Goal: Task Accomplishment & Management: Use online tool/utility

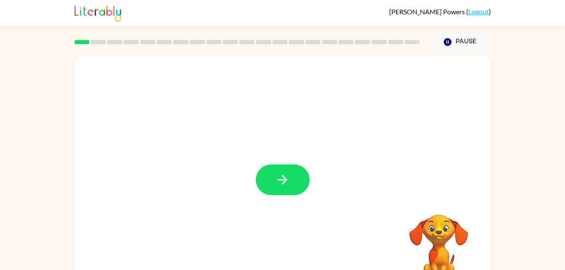
click at [289, 196] on div at bounding box center [282, 176] width 417 height 240
click at [275, 167] on button "button" at bounding box center [283, 180] width 54 height 31
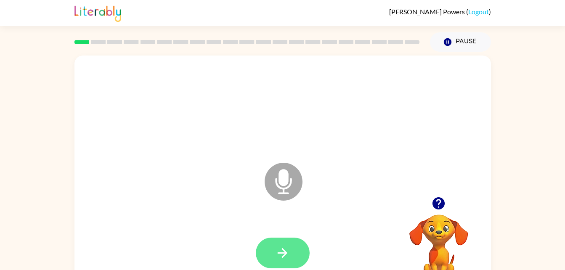
click at [276, 246] on icon "button" at bounding box center [282, 253] width 15 height 15
click at [280, 254] on icon "button" at bounding box center [282, 253] width 15 height 15
drag, startPoint x: 280, startPoint y: 254, endPoint x: 273, endPoint y: 256, distance: 7.1
click at [273, 256] on button "button" at bounding box center [283, 253] width 54 height 31
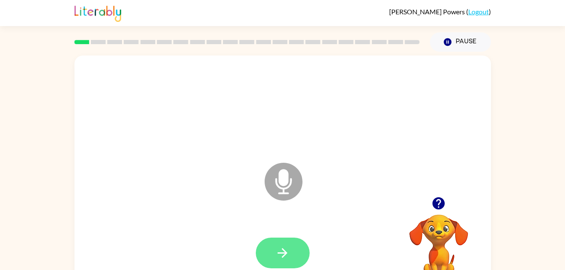
click at [287, 241] on button "button" at bounding box center [283, 253] width 54 height 31
drag, startPoint x: 285, startPoint y: 244, endPoint x: 282, endPoint y: 239, distance: 5.5
click at [282, 239] on button "button" at bounding box center [283, 253] width 54 height 31
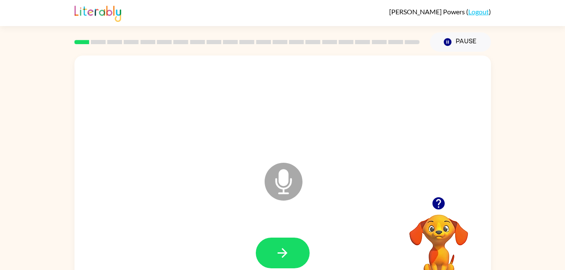
click at [292, 231] on div at bounding box center [283, 253] width 400 height 69
click at [287, 254] on icon "button" at bounding box center [282, 253] width 15 height 15
click at [281, 252] on icon "button" at bounding box center [283, 253] width 10 height 10
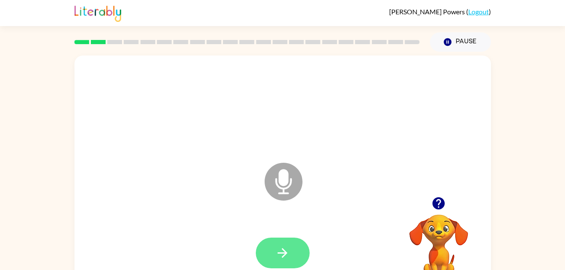
click at [280, 248] on icon "button" at bounding box center [282, 253] width 15 height 15
drag, startPoint x: 280, startPoint y: 248, endPoint x: 278, endPoint y: 240, distance: 8.4
click at [278, 240] on div at bounding box center [283, 253] width 54 height 31
click at [278, 240] on button "button" at bounding box center [283, 253] width 54 height 31
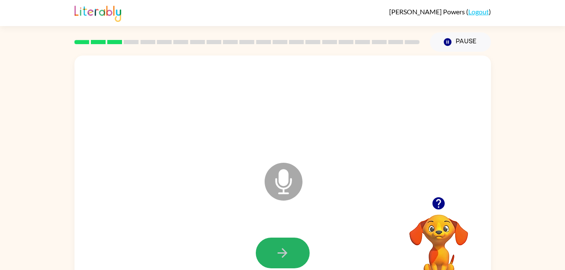
click at [278, 240] on button "button" at bounding box center [283, 253] width 54 height 31
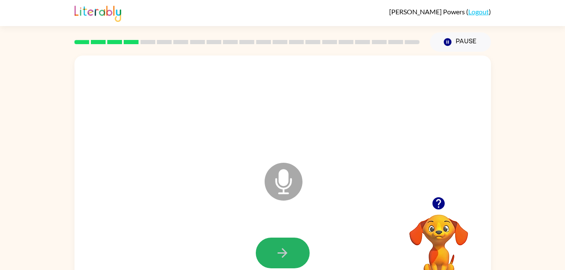
click at [278, 240] on button "button" at bounding box center [283, 253] width 54 height 31
drag, startPoint x: 278, startPoint y: 240, endPoint x: 285, endPoint y: 247, distance: 10.4
drag, startPoint x: 285, startPoint y: 247, endPoint x: 199, endPoint y: 210, distance: 93.4
click at [199, 210] on div "Microphone The Microphone is here when it is your turn to talk" at bounding box center [282, 176] width 417 height 240
click at [277, 254] on icon "button" at bounding box center [282, 253] width 15 height 15
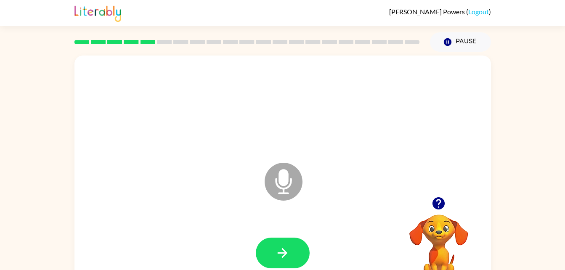
drag, startPoint x: 277, startPoint y: 254, endPoint x: 210, endPoint y: 208, distance: 80.5
click at [210, 208] on div "Microphone The Microphone is here when it is your turn to talk" at bounding box center [282, 176] width 417 height 240
click at [280, 256] on icon "button" at bounding box center [282, 253] width 15 height 15
drag, startPoint x: 285, startPoint y: 254, endPoint x: 281, endPoint y: 263, distance: 10.4
click at [281, 263] on button "button" at bounding box center [283, 253] width 54 height 31
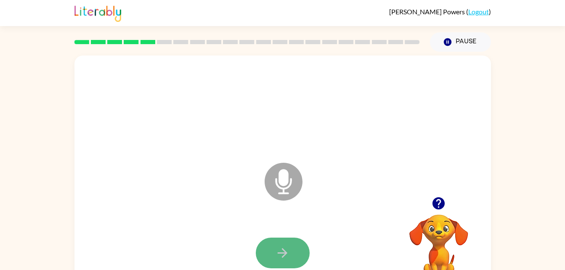
click at [283, 258] on icon "button" at bounding box center [282, 253] width 15 height 15
drag, startPoint x: 283, startPoint y: 258, endPoint x: 239, endPoint y: 241, distance: 47.2
click at [239, 241] on div at bounding box center [283, 253] width 400 height 69
click at [286, 255] on icon "button" at bounding box center [283, 253] width 10 height 10
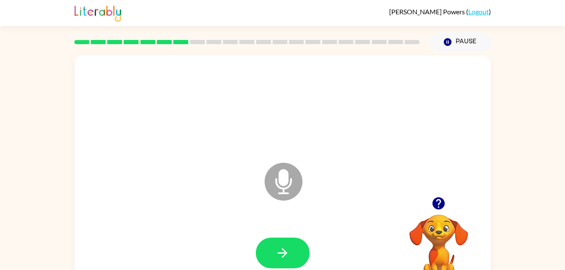
click at [286, 255] on icon "button" at bounding box center [283, 253] width 10 height 10
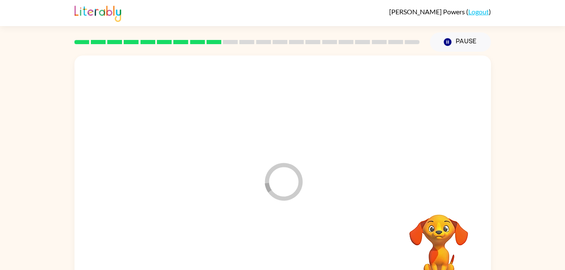
click at [286, 255] on div at bounding box center [283, 253] width 400 height 69
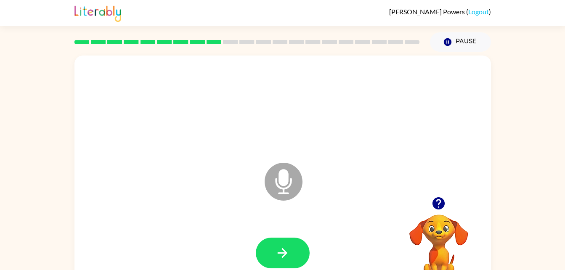
drag, startPoint x: 286, startPoint y: 255, endPoint x: 199, endPoint y: 236, distance: 89.1
click at [199, 236] on div at bounding box center [283, 253] width 400 height 69
click at [281, 264] on button "button" at bounding box center [283, 253] width 54 height 31
click at [279, 267] on button "button" at bounding box center [283, 253] width 54 height 31
click at [289, 253] on icon "button" at bounding box center [282, 253] width 15 height 15
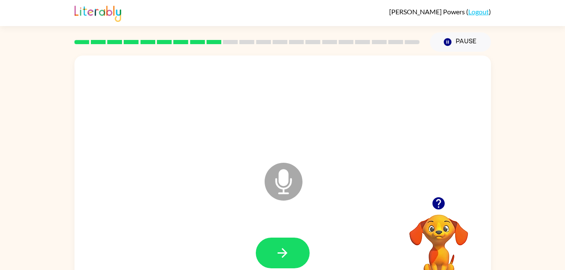
drag, startPoint x: 289, startPoint y: 253, endPoint x: 238, endPoint y: 215, distance: 64.4
click at [238, 215] on div "Microphone The Microphone is here when it is your turn to talk" at bounding box center [282, 176] width 417 height 240
click at [285, 249] on icon "button" at bounding box center [282, 253] width 15 height 15
drag, startPoint x: 285, startPoint y: 249, endPoint x: 158, endPoint y: 219, distance: 131.1
click at [129, 214] on div "Microphone The Microphone is here when it is your turn to talk" at bounding box center [282, 176] width 417 height 240
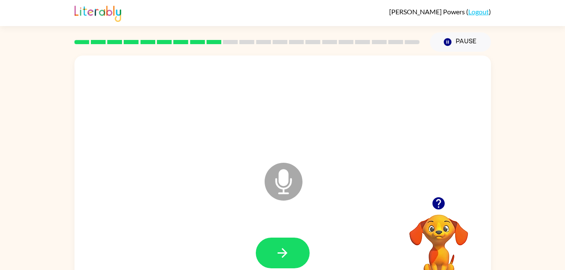
drag, startPoint x: 276, startPoint y: 234, endPoint x: 272, endPoint y: 226, distance: 8.7
click at [272, 226] on div at bounding box center [283, 253] width 400 height 69
click at [285, 251] on icon "button" at bounding box center [283, 253] width 10 height 10
click at [284, 251] on icon "button" at bounding box center [283, 253] width 10 height 10
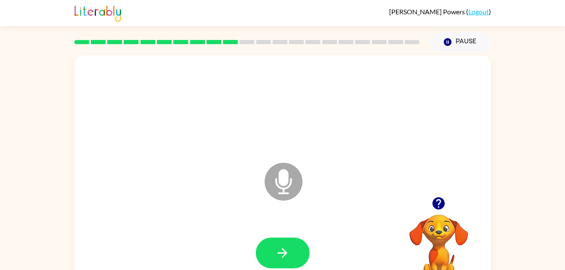
drag, startPoint x: 283, startPoint y: 252, endPoint x: -2, endPoint y: 231, distance: 285.6
click at [0, 231] on html "Cameron Powers ( Logout ) Pause Pause Microphone The Microphone is here when it…" at bounding box center [282, 148] width 565 height 296
click at [127, 211] on div "Microphone The Microphone is here when it is your turn to talk" at bounding box center [282, 176] width 417 height 240
drag, startPoint x: 273, startPoint y: 247, endPoint x: 106, endPoint y: 168, distance: 184.4
click at [106, 168] on div "Microphone The Microphone is here when it is your turn to talk" at bounding box center [262, 161] width 359 height 30
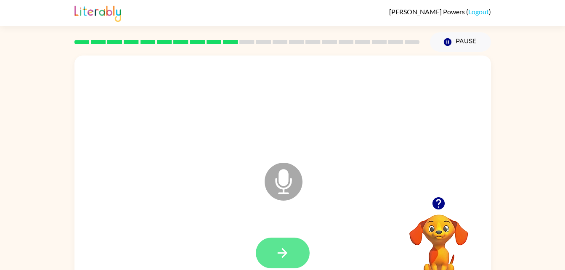
click at [295, 247] on button "button" at bounding box center [283, 253] width 54 height 31
drag, startPoint x: 295, startPoint y: 247, endPoint x: 286, endPoint y: 244, distance: 9.2
click at [286, 244] on button "button" at bounding box center [283, 253] width 54 height 31
click at [286, 246] on icon "button" at bounding box center [282, 253] width 15 height 15
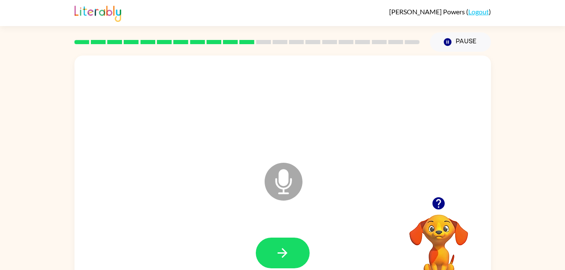
click at [286, 244] on button "button" at bounding box center [283, 253] width 54 height 31
drag, startPoint x: 286, startPoint y: 244, endPoint x: 288, endPoint y: 238, distance: 5.9
click at [288, 238] on button "button" at bounding box center [283, 253] width 54 height 31
click at [286, 255] on icon "button" at bounding box center [282, 253] width 15 height 15
drag, startPoint x: 286, startPoint y: 255, endPoint x: 284, endPoint y: 248, distance: 7.3
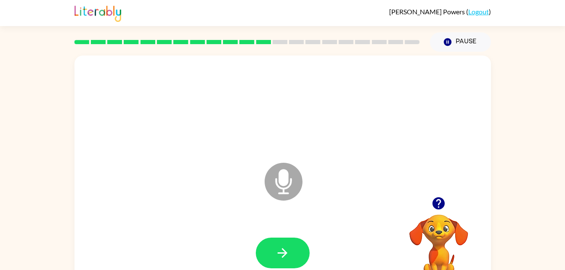
drag, startPoint x: 284, startPoint y: 248, endPoint x: 207, endPoint y: 216, distance: 83.8
click at [207, 216] on div "Microphone The Microphone is here when it is your turn to talk" at bounding box center [282, 176] width 417 height 240
click at [287, 252] on icon "button" at bounding box center [282, 253] width 15 height 15
click at [284, 252] on icon "button" at bounding box center [282, 253] width 15 height 15
drag, startPoint x: 284, startPoint y: 252, endPoint x: 246, endPoint y: 242, distance: 39.3
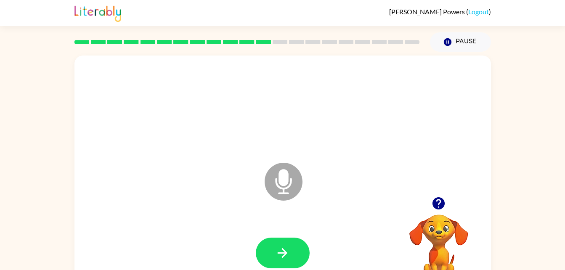
click at [246, 242] on div at bounding box center [283, 253] width 400 height 69
click at [291, 257] on button "button" at bounding box center [283, 253] width 54 height 31
click at [286, 255] on icon "button" at bounding box center [282, 253] width 15 height 15
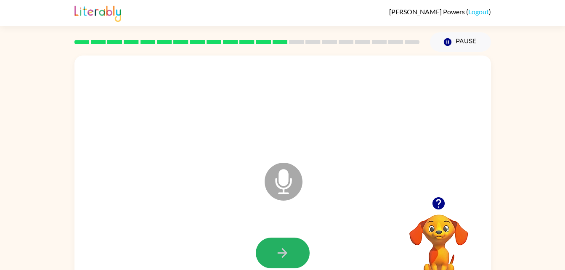
click at [286, 255] on icon "button" at bounding box center [282, 253] width 15 height 15
drag, startPoint x: 286, startPoint y: 255, endPoint x: 277, endPoint y: 197, distance: 58.8
click at [277, 197] on div "Microphone The Microphone is here when it is your turn to talk" at bounding box center [282, 176] width 417 height 240
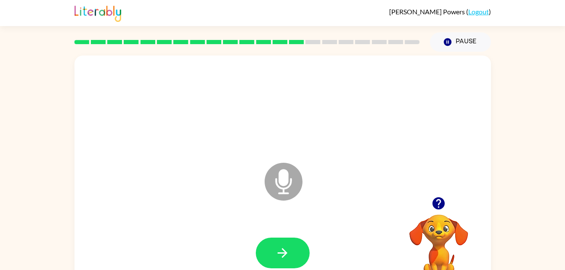
drag, startPoint x: 273, startPoint y: 254, endPoint x: 96, endPoint y: 179, distance: 192.9
click at [96, 179] on div "Microphone The Microphone is here when it is your turn to talk" at bounding box center [282, 176] width 417 height 240
drag, startPoint x: 289, startPoint y: 246, endPoint x: 295, endPoint y: 253, distance: 9.0
click at [295, 253] on button "button" at bounding box center [283, 253] width 54 height 31
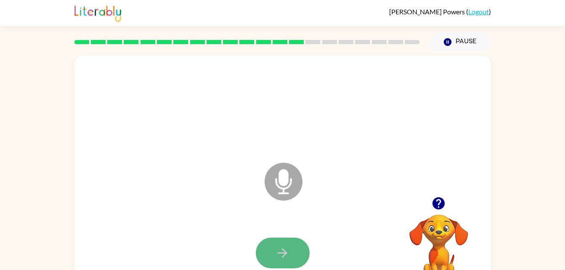
click at [294, 254] on button "button" at bounding box center [283, 253] width 54 height 31
drag, startPoint x: 294, startPoint y: 254, endPoint x: 287, endPoint y: 243, distance: 13.1
click at [287, 243] on button "button" at bounding box center [283, 253] width 54 height 31
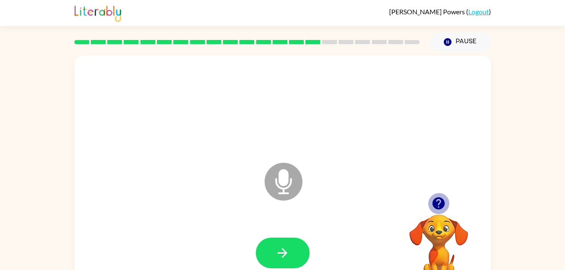
click at [436, 197] on icon "button" at bounding box center [438, 203] width 15 height 15
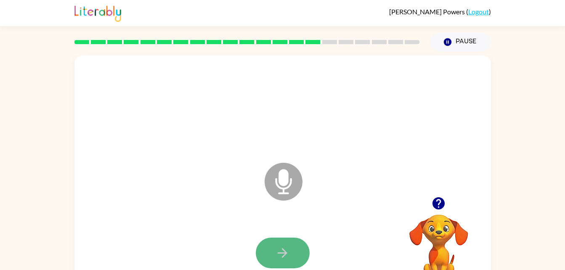
click at [288, 249] on icon "button" at bounding box center [282, 253] width 15 height 15
drag, startPoint x: 288, startPoint y: 249, endPoint x: 282, endPoint y: 255, distance: 8.9
click at [282, 255] on icon "button" at bounding box center [282, 253] width 15 height 15
drag, startPoint x: 282, startPoint y: 255, endPoint x: 283, endPoint y: 242, distance: 13.0
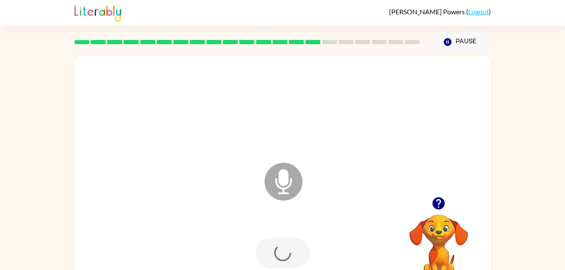
click at [283, 242] on div at bounding box center [283, 253] width 54 height 31
click at [285, 247] on icon "button" at bounding box center [282, 253] width 15 height 15
click at [273, 247] on button "button" at bounding box center [283, 253] width 54 height 31
click at [270, 241] on button "button" at bounding box center [283, 253] width 54 height 31
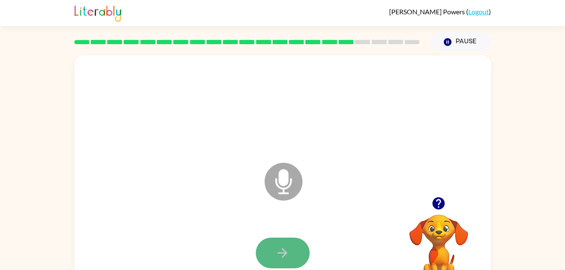
click at [283, 264] on button "button" at bounding box center [283, 253] width 54 height 31
click at [275, 243] on button "button" at bounding box center [283, 253] width 54 height 31
click at [284, 261] on button "button" at bounding box center [283, 253] width 54 height 31
click at [279, 246] on icon "button" at bounding box center [282, 253] width 15 height 15
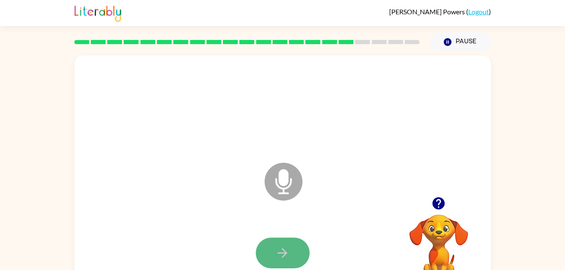
click at [287, 251] on icon "button" at bounding box center [282, 253] width 15 height 15
drag, startPoint x: 287, startPoint y: 251, endPoint x: 297, endPoint y: 220, distance: 33.0
click at [297, 220] on div "Microphone The Microphone is here when it is your turn to talk" at bounding box center [282, 176] width 417 height 240
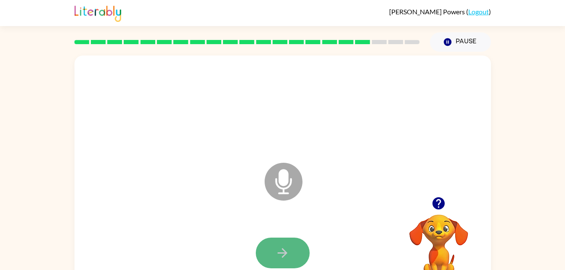
click at [274, 248] on button "button" at bounding box center [283, 253] width 54 height 31
click at [277, 249] on icon "button" at bounding box center [282, 253] width 15 height 15
drag, startPoint x: 276, startPoint y: 246, endPoint x: 186, endPoint y: 244, distance: 90.1
click at [186, 244] on div at bounding box center [283, 253] width 400 height 69
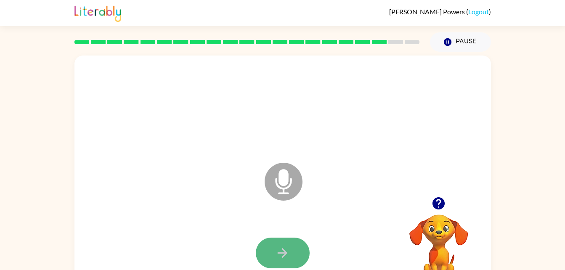
click at [281, 259] on icon "button" at bounding box center [282, 253] width 15 height 15
click at [143, 76] on div at bounding box center [283, 106] width 400 height 69
click at [283, 248] on icon "button" at bounding box center [282, 253] width 15 height 15
click at [286, 258] on icon "button" at bounding box center [282, 253] width 15 height 15
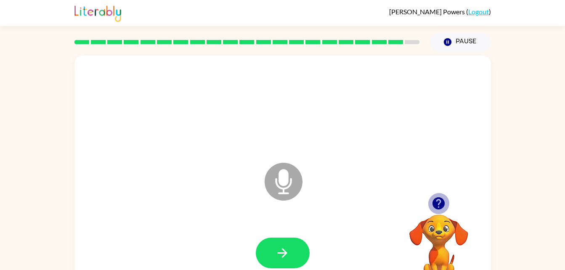
click at [443, 200] on icon "button" at bounding box center [438, 203] width 12 height 12
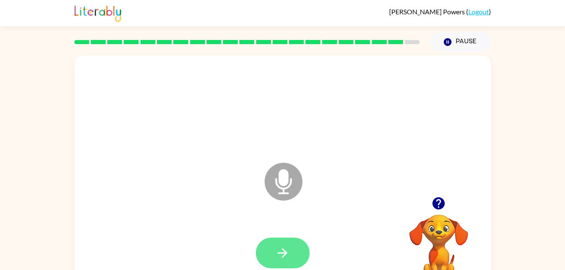
click at [287, 255] on icon "button" at bounding box center [282, 253] width 15 height 15
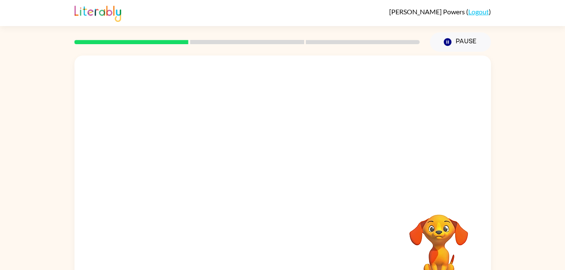
click at [326, 260] on div "Your browser must support playing .mp4 files to use Literably. Please try using…" at bounding box center [282, 176] width 417 height 240
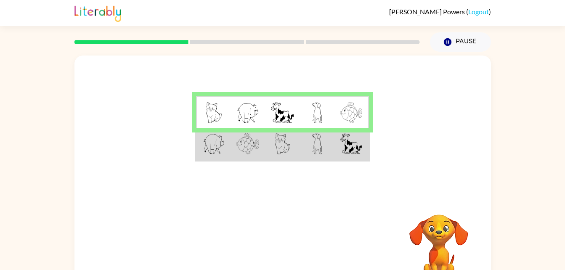
click at [326, 260] on div "Your browser must support playing .mp4 files to use Literably. Please try using…" at bounding box center [282, 248] width 417 height 95
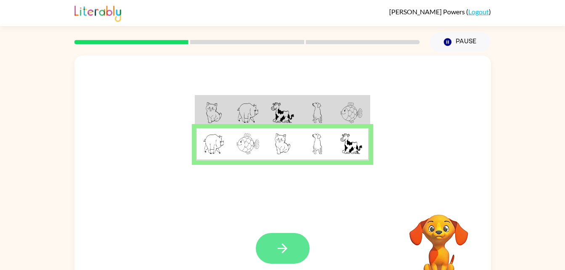
click at [293, 248] on button "button" at bounding box center [283, 248] width 54 height 31
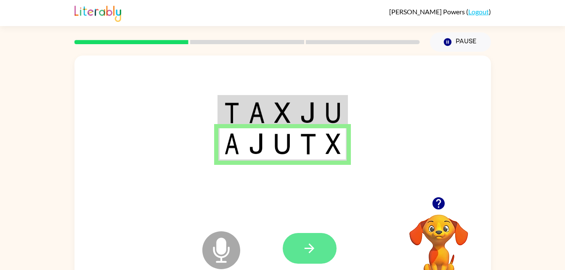
click at [302, 252] on icon "button" at bounding box center [309, 248] width 15 height 15
click at [311, 249] on icon "button" at bounding box center [310, 249] width 10 height 10
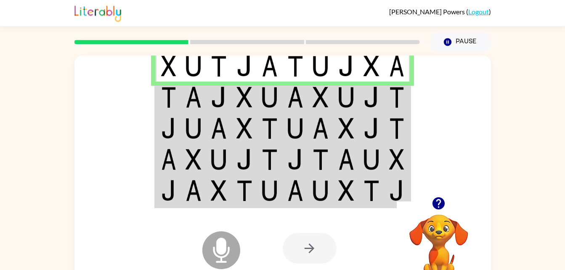
click at [351, 98] on img at bounding box center [346, 97] width 16 height 21
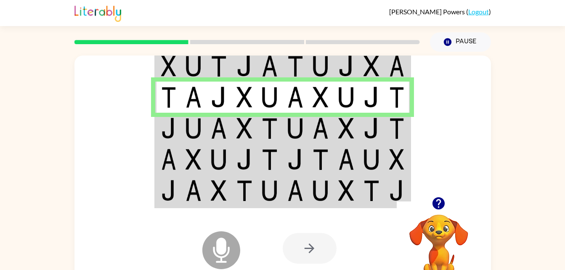
click at [158, 127] on td at bounding box center [168, 128] width 26 height 31
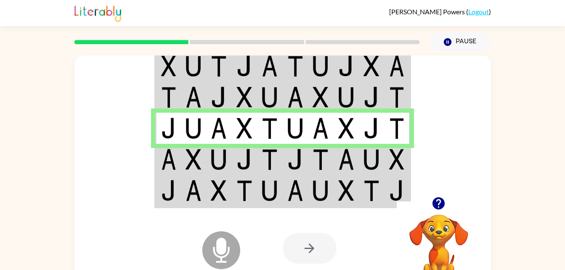
click at [174, 155] on img at bounding box center [168, 159] width 15 height 21
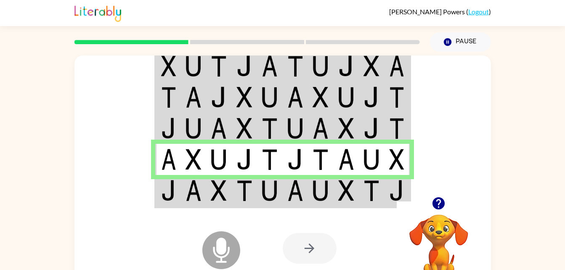
click at [168, 195] on img at bounding box center [168, 190] width 15 height 21
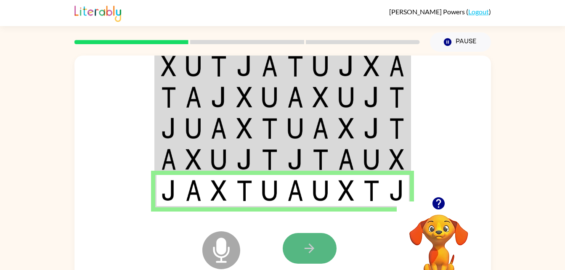
click at [305, 247] on icon "button" at bounding box center [309, 248] width 15 height 15
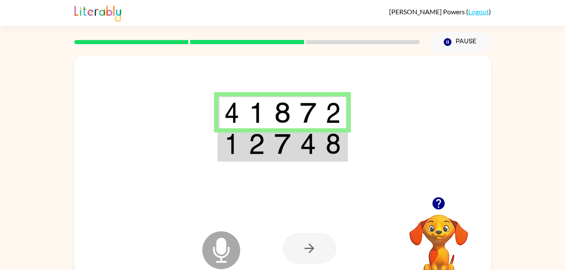
click at [286, 155] on td at bounding box center [283, 144] width 26 height 32
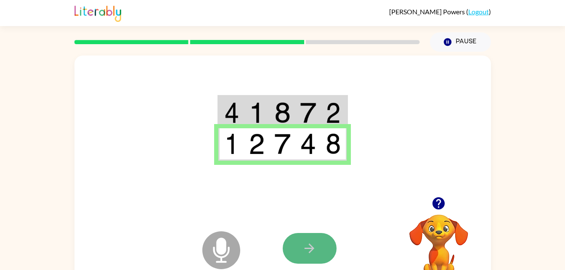
click at [306, 248] on icon "button" at bounding box center [309, 248] width 15 height 15
click at [311, 247] on icon "button" at bounding box center [310, 249] width 10 height 10
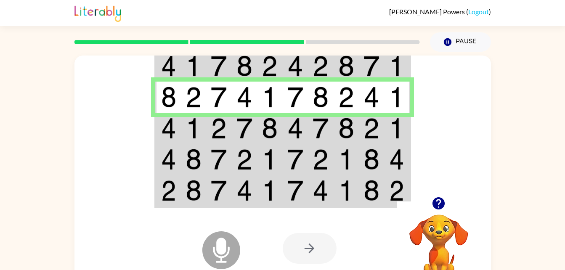
click at [217, 260] on icon at bounding box center [221, 250] width 38 height 38
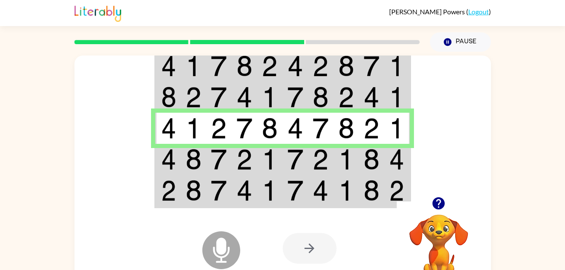
click at [227, 155] on img at bounding box center [219, 159] width 16 height 21
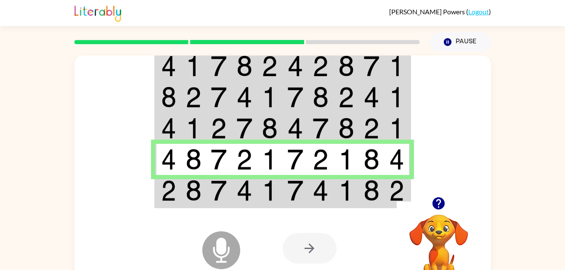
click at [191, 188] on img at bounding box center [194, 190] width 16 height 21
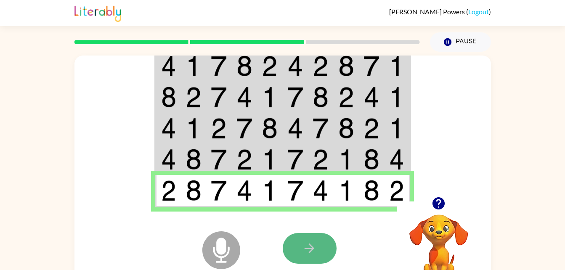
click at [309, 255] on icon "button" at bounding box center [309, 248] width 15 height 15
